Goal: Task Accomplishment & Management: Use online tool/utility

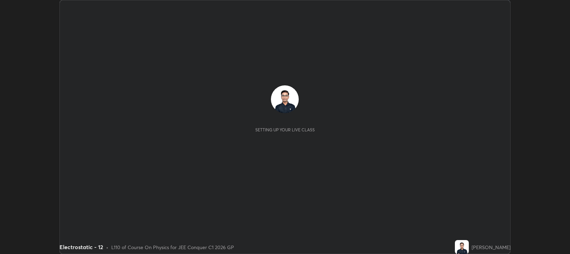
scroll to position [254, 570]
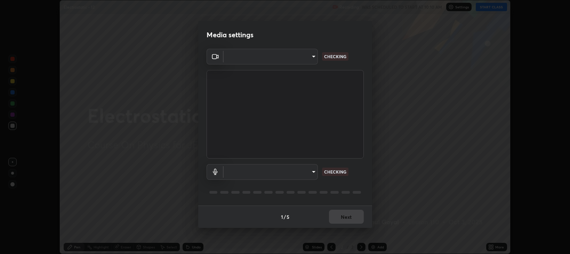
type input "97e3cd23c76f91fb91915eb68de44adfa811e639bdc8ba886a3eb3756a765973"
click at [242, 173] on body "Erase all Electrostatic - 12 Recording WAS SCHEDULED TO START AT 10:10 AM Setti…" at bounding box center [285, 127] width 570 height 254
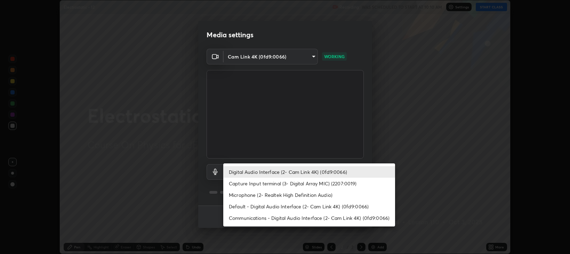
click at [245, 206] on li "Default - Digital Audio Interface (2- Cam Link 4K) (0fd9:0066)" at bounding box center [309, 205] width 172 height 11
type input "default"
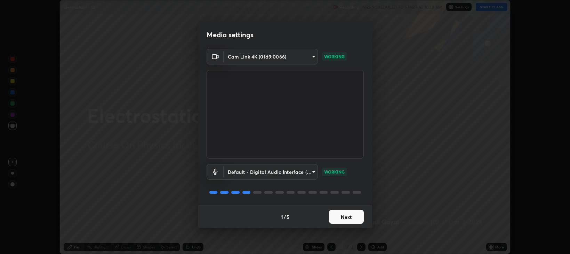
click at [349, 218] on button "Next" at bounding box center [346, 216] width 35 height 14
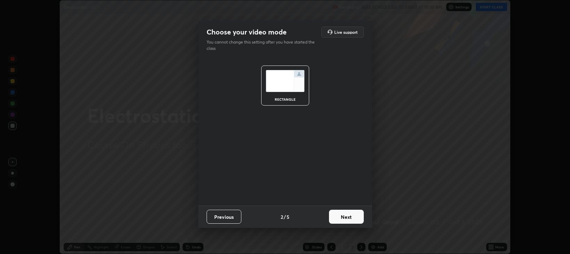
click at [349, 220] on button "Next" at bounding box center [346, 216] width 35 height 14
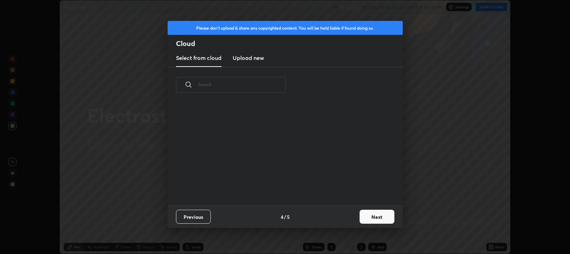
click at [369, 215] on button "Next" at bounding box center [377, 216] width 35 height 14
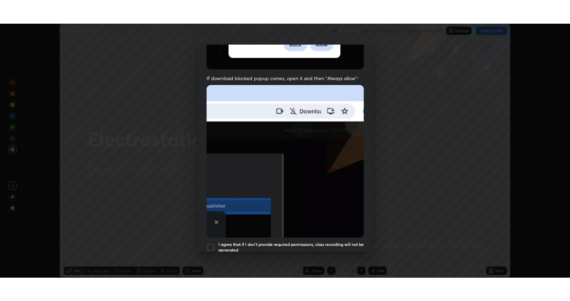
scroll to position [141, 0]
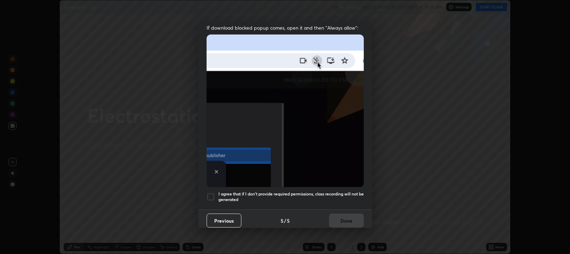
click at [304, 191] on h5 "I agree that if I don't provide required permissions, class recording will not …" at bounding box center [290, 196] width 145 height 11
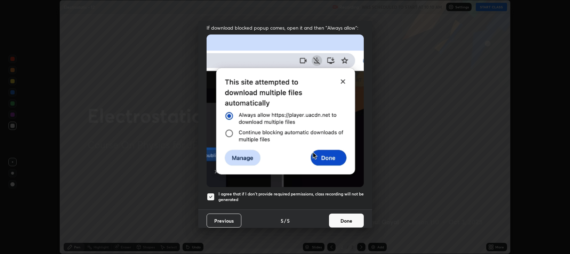
click at [349, 223] on button "Done" at bounding box center [346, 220] width 35 height 14
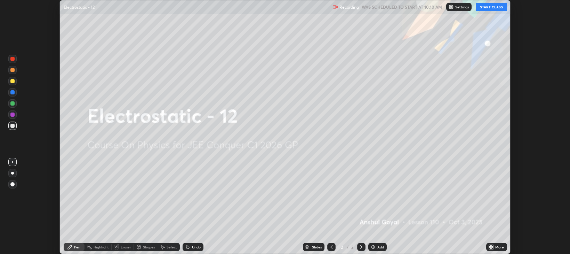
click at [490, 245] on icon at bounding box center [490, 246] width 2 height 2
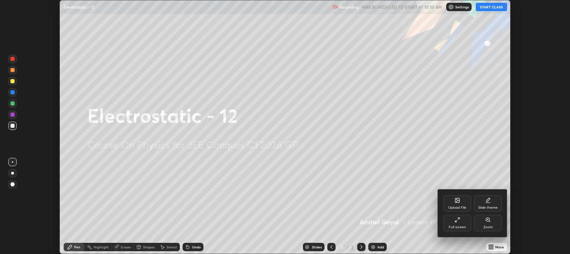
click at [454, 221] on div "Full screen" at bounding box center [458, 222] width 28 height 17
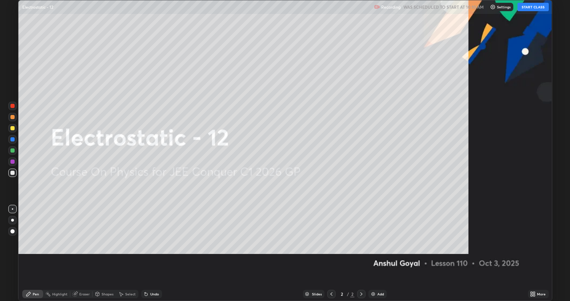
scroll to position [301, 570]
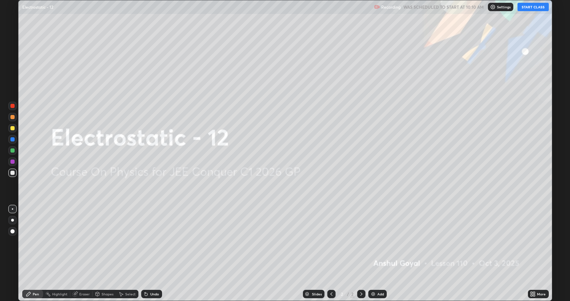
click at [529, 8] on button "START CLASS" at bounding box center [533, 7] width 31 height 8
click at [375, 253] on img at bounding box center [374, 294] width 6 height 6
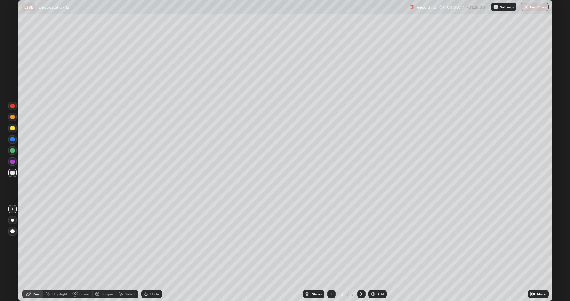
click at [78, 253] on div "Eraser" at bounding box center [81, 293] width 22 height 8
click at [13, 253] on icon at bounding box center [13, 270] width 6 height 6
click at [32, 253] on div "Pen" at bounding box center [32, 293] width 21 height 8
click at [14, 218] on div at bounding box center [12, 220] width 8 height 8
click at [14, 127] on div at bounding box center [12, 128] width 4 height 4
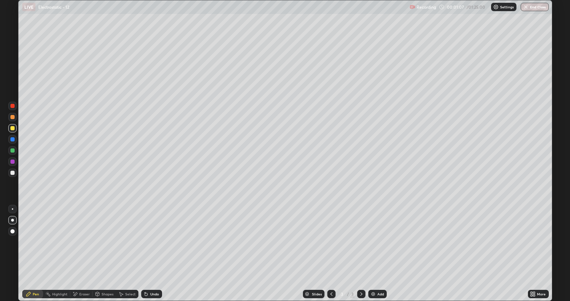
click at [106, 253] on div "Shapes" at bounding box center [108, 293] width 12 height 3
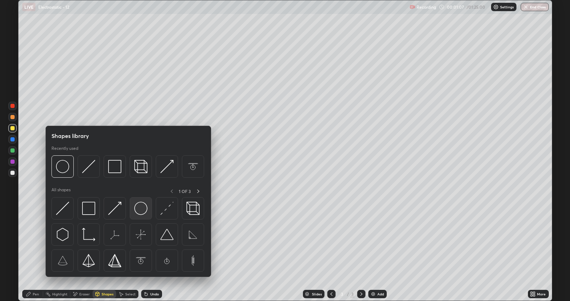
click at [141, 210] on img at bounding box center [140, 207] width 13 height 13
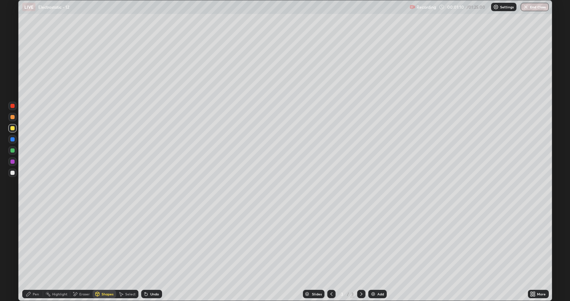
click at [39, 253] on div "Pen" at bounding box center [32, 293] width 21 height 8
click at [14, 174] on div at bounding box center [12, 172] width 4 height 4
click at [376, 253] on div "Add" at bounding box center [377, 293] width 18 height 8
click at [103, 253] on div "Shapes" at bounding box center [105, 293] width 24 height 8
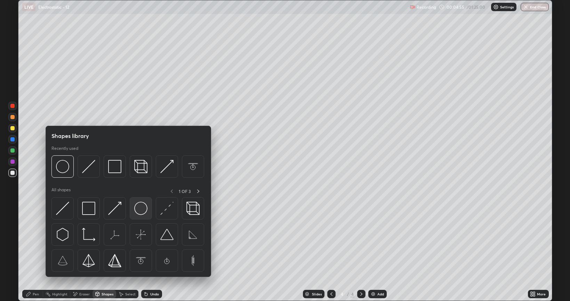
click at [140, 207] on img at bounding box center [140, 207] width 13 height 13
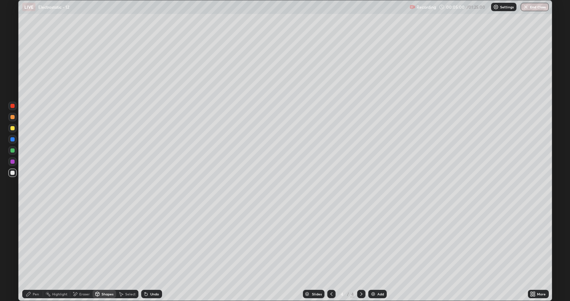
click at [98, 253] on div "Shapes" at bounding box center [105, 293] width 24 height 8
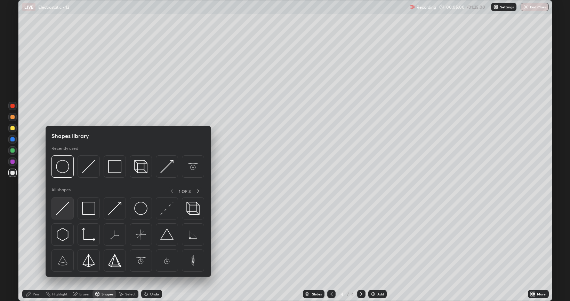
click at [61, 210] on img at bounding box center [62, 207] width 13 height 13
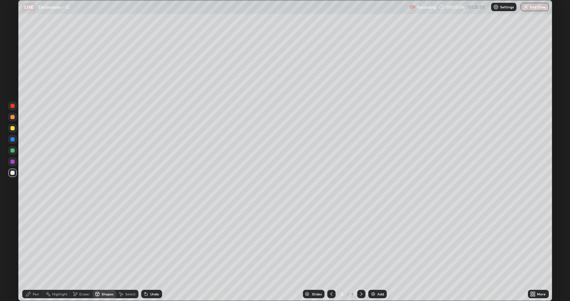
click at [30, 253] on div "Pen" at bounding box center [32, 294] width 21 height 14
click at [15, 125] on div at bounding box center [12, 128] width 8 height 8
click at [380, 253] on div "Add" at bounding box center [377, 293] width 18 height 8
click at [13, 175] on div at bounding box center [12, 172] width 8 height 8
click at [105, 253] on div "Shapes" at bounding box center [108, 293] width 12 height 3
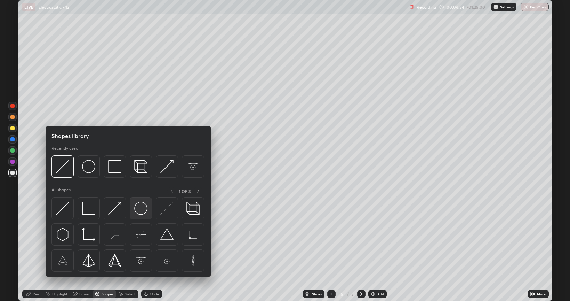
click at [141, 212] on img at bounding box center [140, 207] width 13 height 13
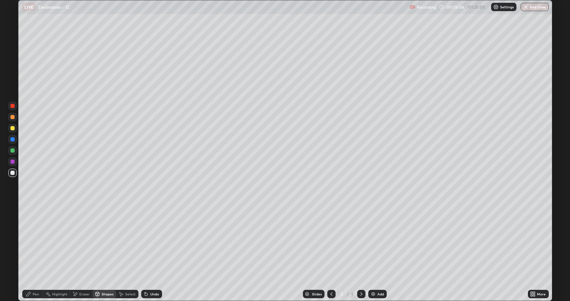
click at [103, 253] on div "Shapes" at bounding box center [108, 293] width 12 height 3
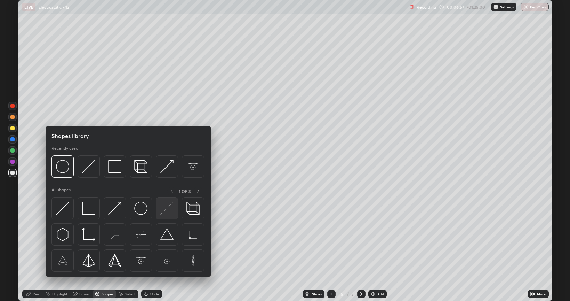
click at [168, 208] on img at bounding box center [166, 207] width 13 height 13
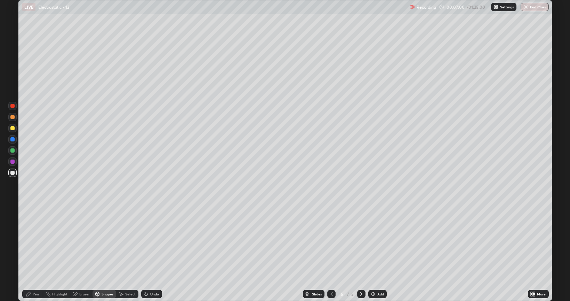
click at [32, 253] on div "Pen" at bounding box center [32, 293] width 21 height 8
click at [100, 253] on div "Shapes" at bounding box center [105, 293] width 24 height 8
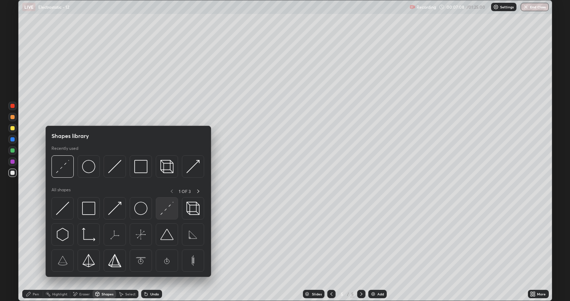
click at [169, 206] on img at bounding box center [166, 207] width 13 height 13
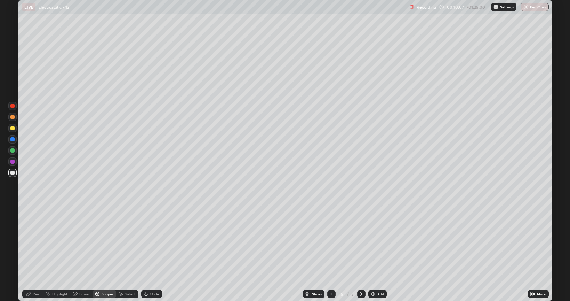
click at [15, 127] on div at bounding box center [12, 128] width 8 height 8
click at [33, 253] on div "Pen" at bounding box center [36, 293] width 6 height 3
click at [150, 253] on div "Undo" at bounding box center [151, 293] width 21 height 8
click at [10, 152] on div at bounding box center [12, 150] width 8 height 8
click at [153, 253] on div "Undo" at bounding box center [154, 293] width 9 height 3
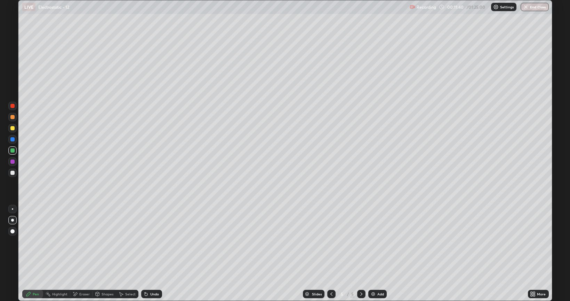
click at [153, 253] on div "Undo" at bounding box center [151, 293] width 21 height 8
click at [15, 174] on div at bounding box center [12, 172] width 8 height 8
click at [330, 253] on div at bounding box center [331, 293] width 8 height 8
click at [331, 253] on icon at bounding box center [332, 294] width 6 height 6
click at [361, 253] on icon at bounding box center [362, 294] width 6 height 6
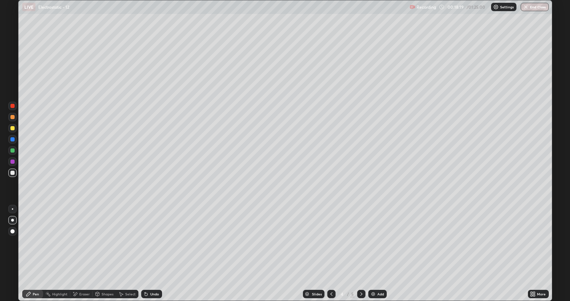
click at [331, 253] on icon at bounding box center [331, 293] width 2 height 3
click at [360, 253] on icon at bounding box center [362, 294] width 6 height 6
click at [363, 253] on div at bounding box center [361, 293] width 8 height 8
click at [372, 253] on img at bounding box center [374, 294] width 6 height 6
click at [105, 253] on div "Shapes" at bounding box center [105, 293] width 24 height 8
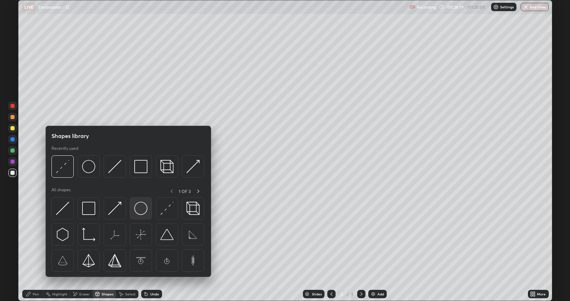
click at [142, 211] on img at bounding box center [140, 207] width 13 height 13
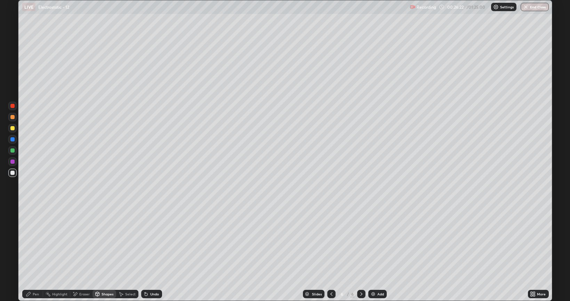
click at [34, 253] on div "Pen" at bounding box center [32, 293] width 21 height 8
click at [83, 253] on div "Eraser" at bounding box center [84, 293] width 10 height 3
click at [33, 253] on div "Pen" at bounding box center [32, 293] width 21 height 8
click at [104, 253] on div "Shapes" at bounding box center [105, 293] width 24 height 8
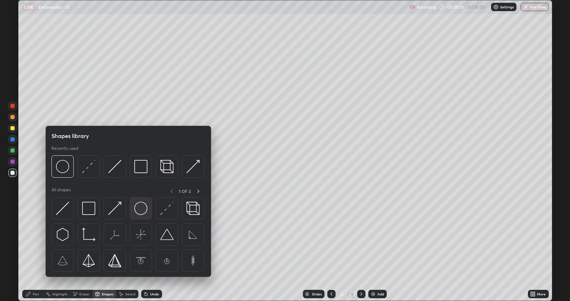
click at [142, 206] on img at bounding box center [140, 207] width 13 height 13
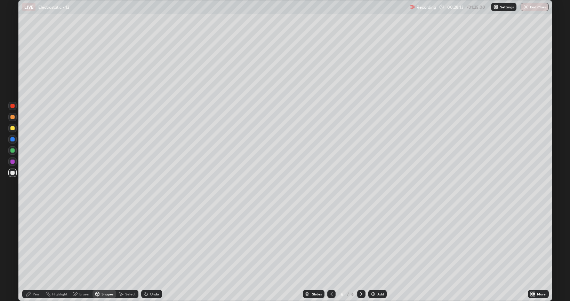
click at [33, 253] on div "Pen" at bounding box center [32, 293] width 21 height 8
click at [13, 128] on div at bounding box center [12, 128] width 4 height 4
click at [378, 253] on div "Add" at bounding box center [380, 293] width 7 height 3
click at [14, 171] on div at bounding box center [12, 172] width 4 height 4
click at [104, 253] on div "Shapes" at bounding box center [108, 293] width 12 height 3
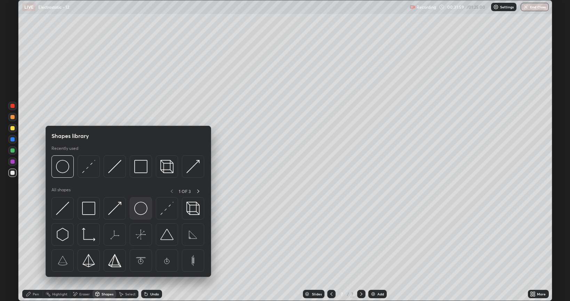
click at [139, 207] on img at bounding box center [140, 207] width 13 height 13
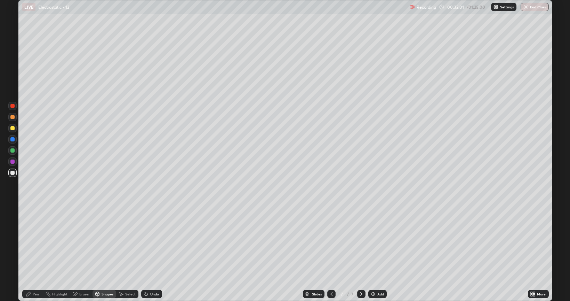
click at [34, 253] on div "Pen" at bounding box center [32, 293] width 21 height 8
click at [13, 129] on div at bounding box center [12, 128] width 4 height 4
click at [151, 253] on div "Undo" at bounding box center [151, 293] width 21 height 8
click at [152, 253] on div "Undo" at bounding box center [154, 293] width 9 height 3
click at [78, 253] on div "Eraser" at bounding box center [81, 293] width 22 height 8
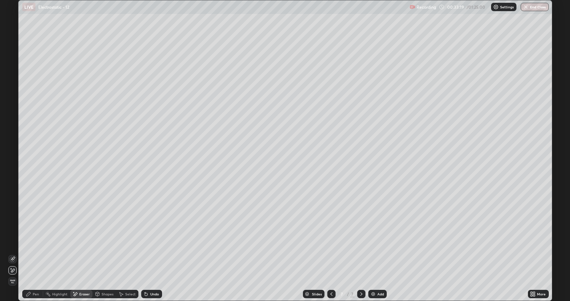
click at [32, 253] on div "Pen" at bounding box center [32, 293] width 21 height 8
click at [81, 253] on div "Eraser" at bounding box center [81, 293] width 22 height 8
click at [35, 253] on div "Pen" at bounding box center [36, 293] width 6 height 3
click at [79, 253] on div "Eraser" at bounding box center [84, 293] width 10 height 3
click at [38, 253] on div "Pen" at bounding box center [32, 293] width 21 height 8
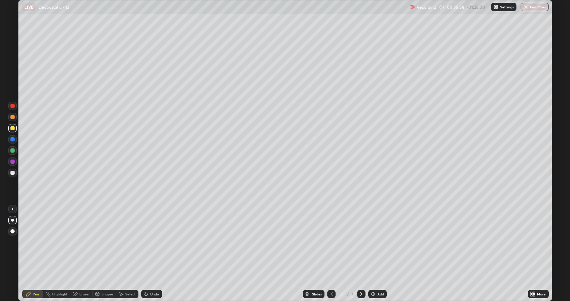
click at [332, 253] on icon at bounding box center [332, 294] width 6 height 6
click at [361, 253] on icon at bounding box center [362, 294] width 6 height 6
click at [374, 253] on img at bounding box center [374, 294] width 6 height 6
click at [99, 253] on div "Shapes" at bounding box center [105, 294] width 24 height 14
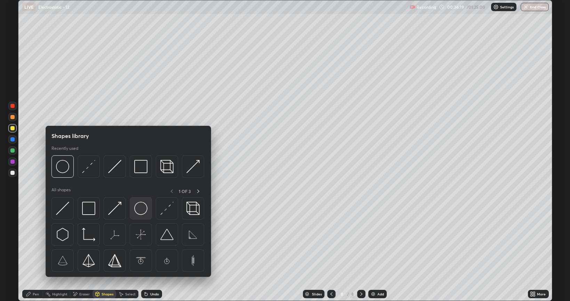
click at [140, 205] on img at bounding box center [140, 207] width 13 height 13
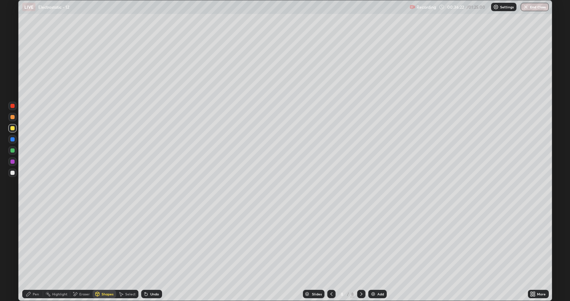
click at [29, 253] on div "Pen" at bounding box center [32, 294] width 21 height 14
click at [13, 173] on div at bounding box center [12, 172] width 4 height 4
click at [375, 253] on img at bounding box center [374, 294] width 6 height 6
click at [9, 127] on div at bounding box center [12, 128] width 8 height 8
click at [104, 253] on div "Shapes" at bounding box center [108, 293] width 12 height 3
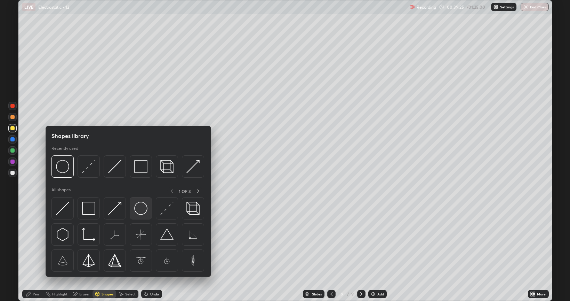
click at [142, 208] on img at bounding box center [140, 207] width 13 height 13
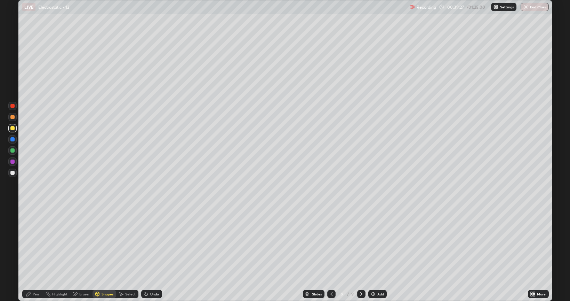
click at [39, 253] on div "Pen" at bounding box center [32, 293] width 21 height 8
click at [15, 172] on div at bounding box center [12, 172] width 8 height 8
click at [379, 253] on div "Add" at bounding box center [377, 293] width 18 height 8
click at [104, 253] on div "Shapes" at bounding box center [105, 293] width 24 height 8
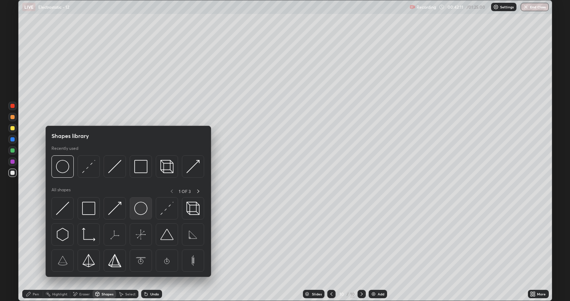
click at [141, 205] on img at bounding box center [140, 207] width 13 height 13
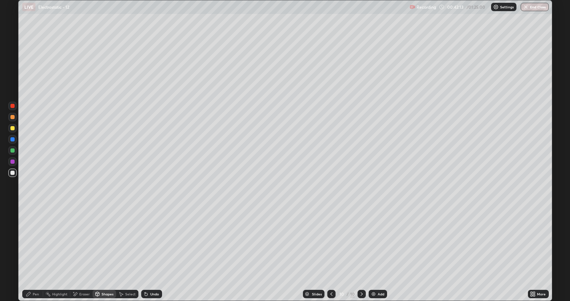
click at [35, 253] on div "Pen" at bounding box center [32, 293] width 21 height 8
click at [14, 128] on div at bounding box center [12, 128] width 4 height 4
click at [378, 253] on div "Add" at bounding box center [378, 293] width 18 height 8
click at [99, 253] on div "Shapes" at bounding box center [105, 293] width 24 height 8
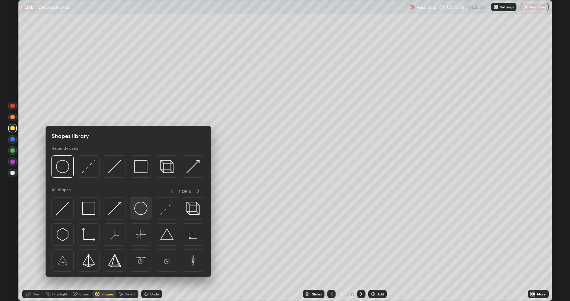
click at [142, 215] on div at bounding box center [141, 208] width 22 height 22
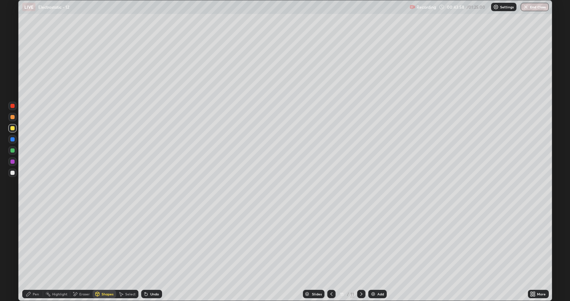
click at [32, 253] on div "Pen" at bounding box center [32, 294] width 21 height 14
click at [13, 173] on div at bounding box center [12, 172] width 4 height 4
click at [154, 253] on div "Undo" at bounding box center [154, 293] width 9 height 3
click at [153, 253] on div "Undo" at bounding box center [154, 293] width 9 height 3
click at [154, 253] on div "Undo" at bounding box center [154, 293] width 9 height 3
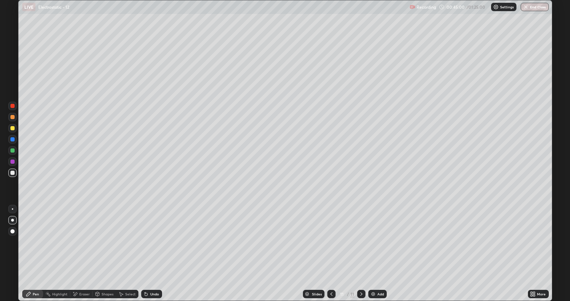
click at [153, 253] on div "Undo" at bounding box center [154, 293] width 9 height 3
click at [151, 253] on div "Undo" at bounding box center [154, 293] width 9 height 3
click at [101, 253] on div "Shapes" at bounding box center [105, 293] width 24 height 8
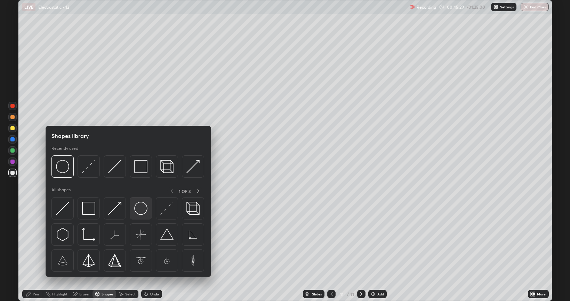
click at [142, 209] on img at bounding box center [140, 207] width 13 height 13
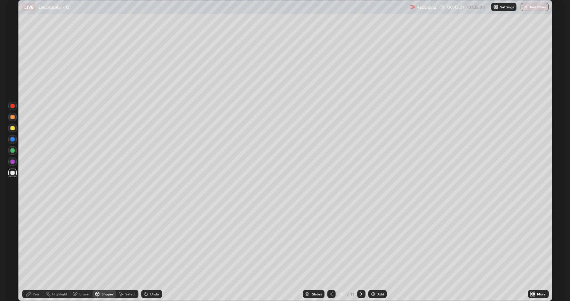
click at [36, 253] on div "Pen" at bounding box center [36, 293] width 6 height 3
click at [12, 130] on div at bounding box center [12, 128] width 4 height 4
click at [9, 152] on div at bounding box center [12, 150] width 8 height 8
click at [105, 253] on div "Shapes" at bounding box center [105, 293] width 24 height 8
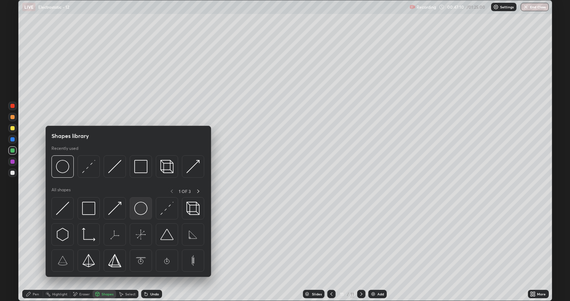
click at [140, 206] on img at bounding box center [140, 207] width 13 height 13
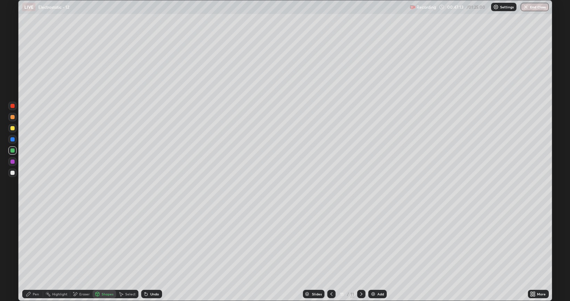
click at [37, 253] on div "Pen" at bounding box center [36, 293] width 6 height 3
click at [330, 253] on icon at bounding box center [332, 294] width 6 height 6
click at [310, 253] on div "Slides" at bounding box center [314, 293] width 22 height 8
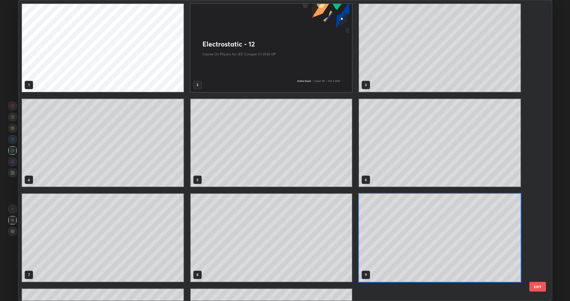
scroll to position [298, 530]
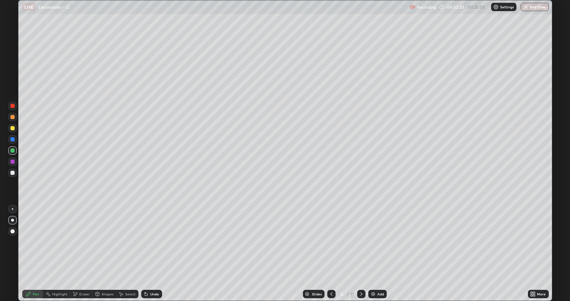
click at [361, 253] on icon at bounding box center [362, 294] width 6 height 6
click at [364, 253] on div at bounding box center [361, 293] width 8 height 8
click at [359, 253] on icon at bounding box center [362, 294] width 6 height 6
click at [357, 253] on div at bounding box center [361, 293] width 8 height 8
click at [331, 253] on icon at bounding box center [331, 293] width 2 height 3
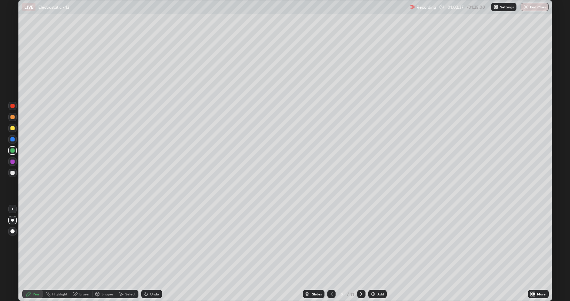
click at [360, 253] on icon at bounding box center [362, 294] width 6 height 6
click at [361, 253] on icon at bounding box center [361, 293] width 2 height 3
click at [375, 253] on img at bounding box center [374, 294] width 6 height 6
click at [16, 173] on div at bounding box center [12, 172] width 8 height 8
click at [155, 253] on div "Undo" at bounding box center [151, 293] width 21 height 8
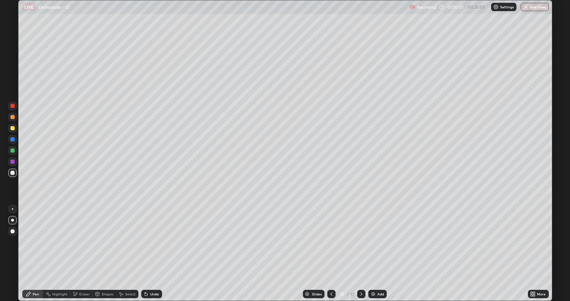
click at [104, 253] on div "Shapes" at bounding box center [108, 293] width 12 height 3
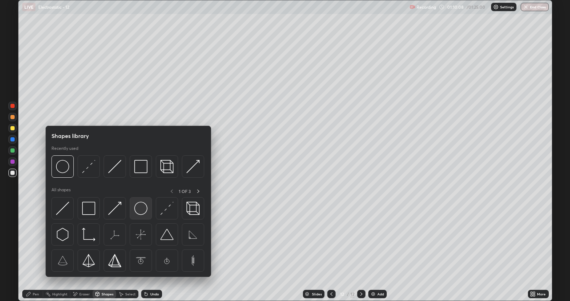
click at [138, 209] on img at bounding box center [140, 207] width 13 height 13
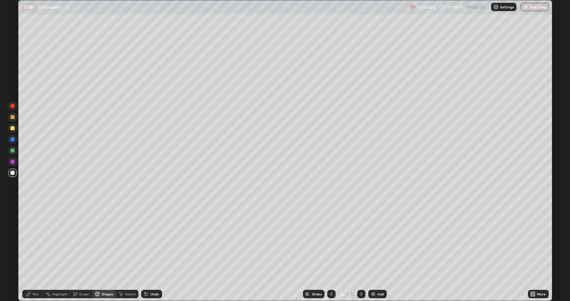
click at [104, 253] on div "Shapes" at bounding box center [105, 293] width 24 height 8
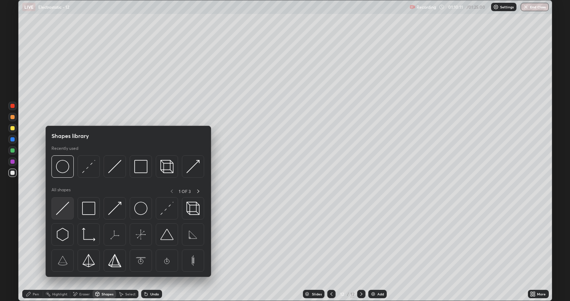
click at [62, 208] on img at bounding box center [62, 207] width 13 height 13
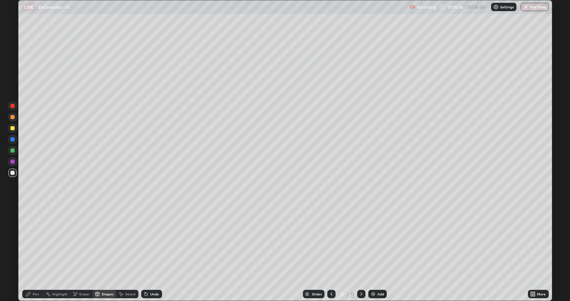
click at [34, 253] on div "Pen" at bounding box center [36, 293] width 6 height 3
click at [16, 130] on div at bounding box center [12, 128] width 8 height 8
click at [12, 118] on div at bounding box center [12, 117] width 4 height 4
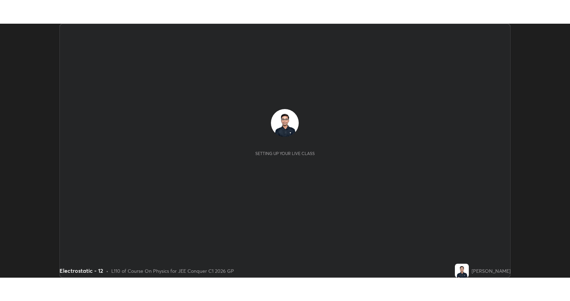
scroll to position [254, 570]
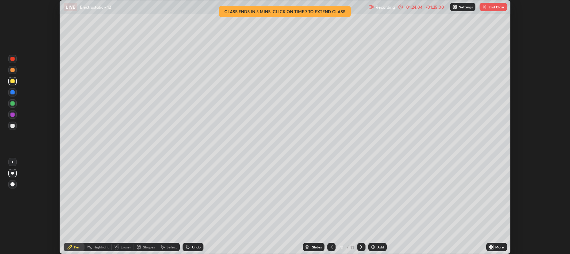
click at [329, 250] on div at bounding box center [331, 246] width 8 height 8
click at [352, 246] on div "11" at bounding box center [352, 247] width 4 height 6
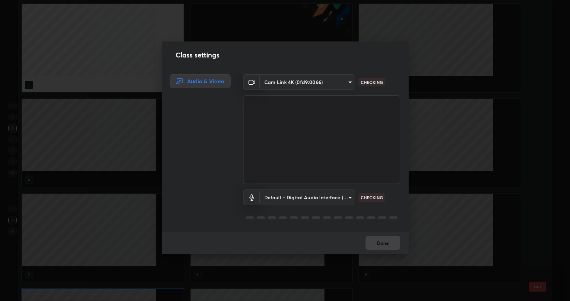
type input "97e3cd23c76f91fb91915eb68de44adfa811e639bdc8ba886a3eb3756a765973"
type input "default"
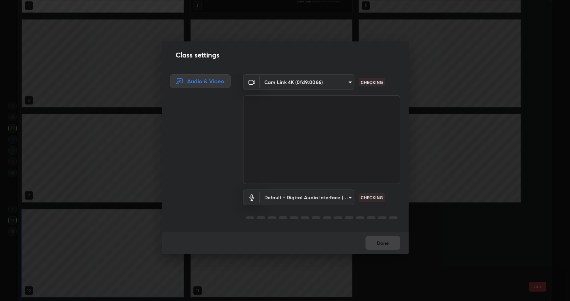
scroll to position [79, 0]
click at [376, 242] on button "Done" at bounding box center [383, 243] width 35 height 14
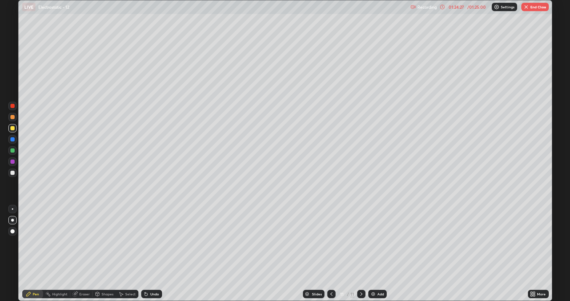
click at [330, 253] on icon at bounding box center [332, 294] width 6 height 6
click at [361, 253] on icon at bounding box center [362, 294] width 6 height 6
click at [541, 6] on button "End Class" at bounding box center [534, 7] width 27 height 8
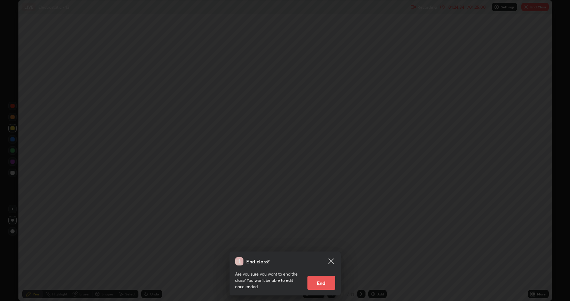
click at [325, 253] on button "End" at bounding box center [322, 283] width 28 height 14
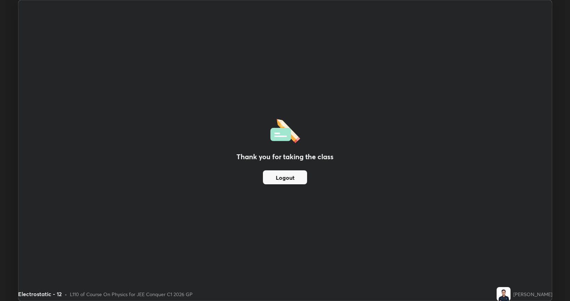
click at [298, 174] on button "Logout" at bounding box center [285, 177] width 44 height 14
